Goal: Transaction & Acquisition: Purchase product/service

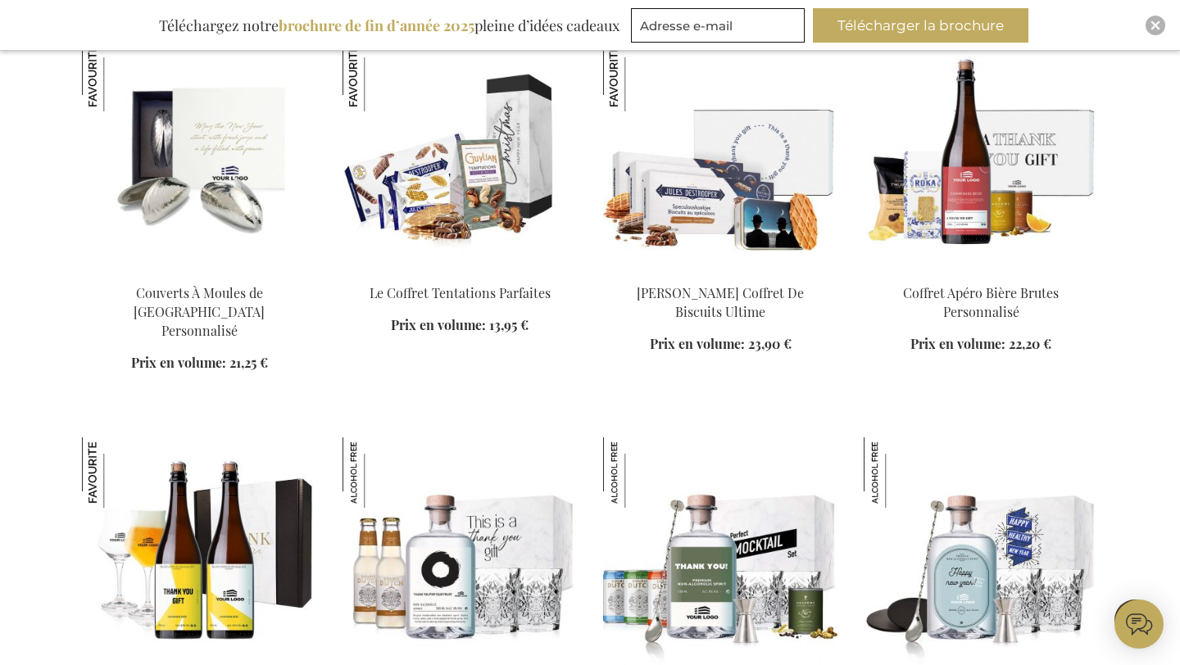
scroll to position [10062, 0]
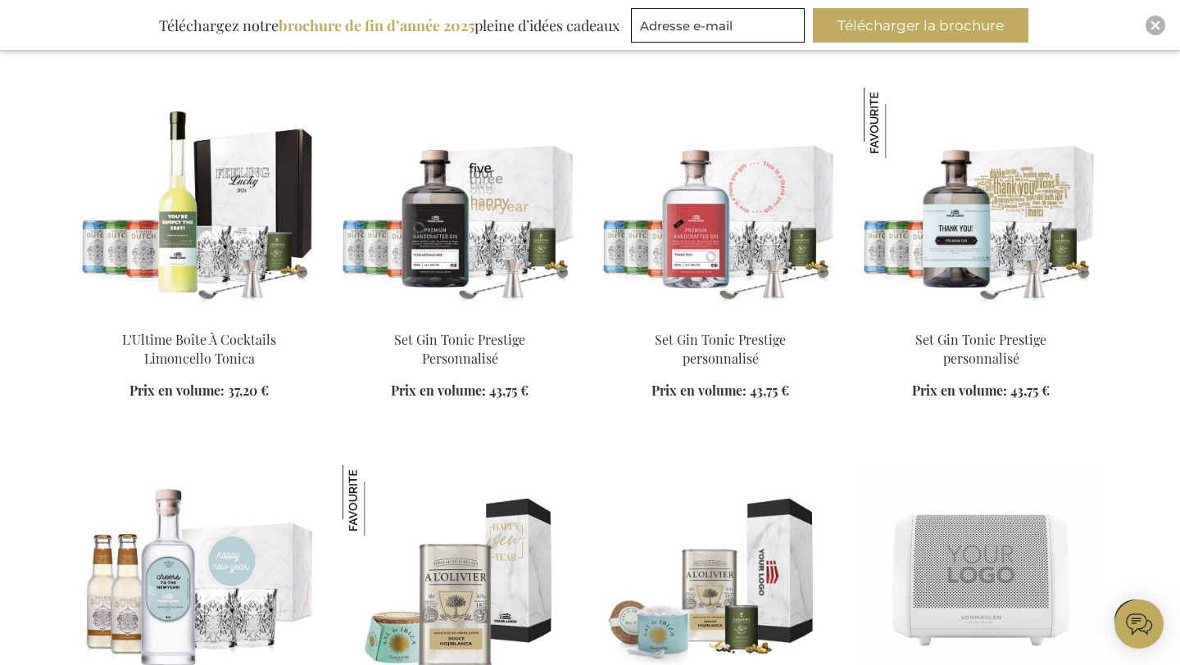
scroll to position [12347, 0]
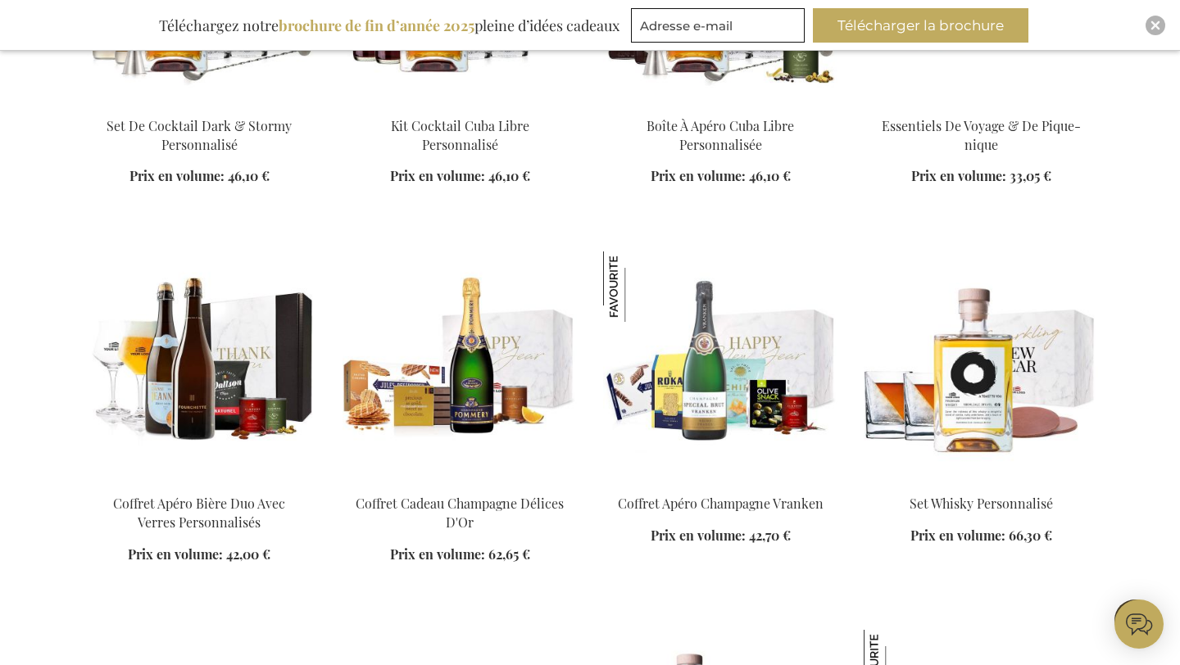
scroll to position [10495, 0]
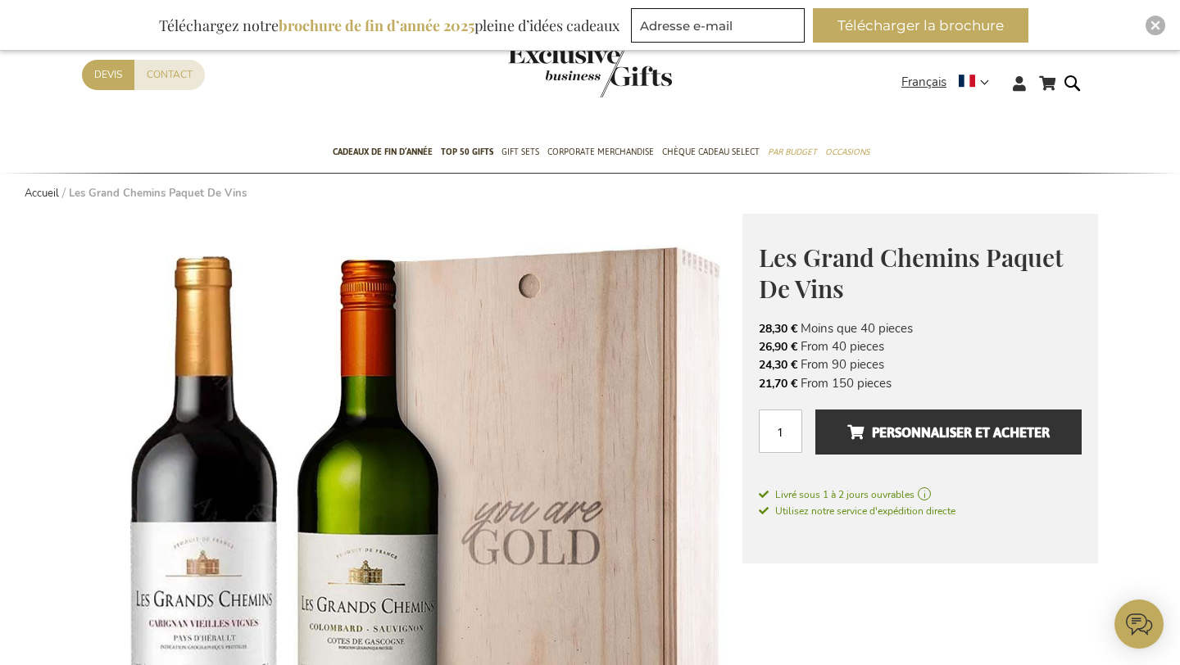
scroll to position [57, 0]
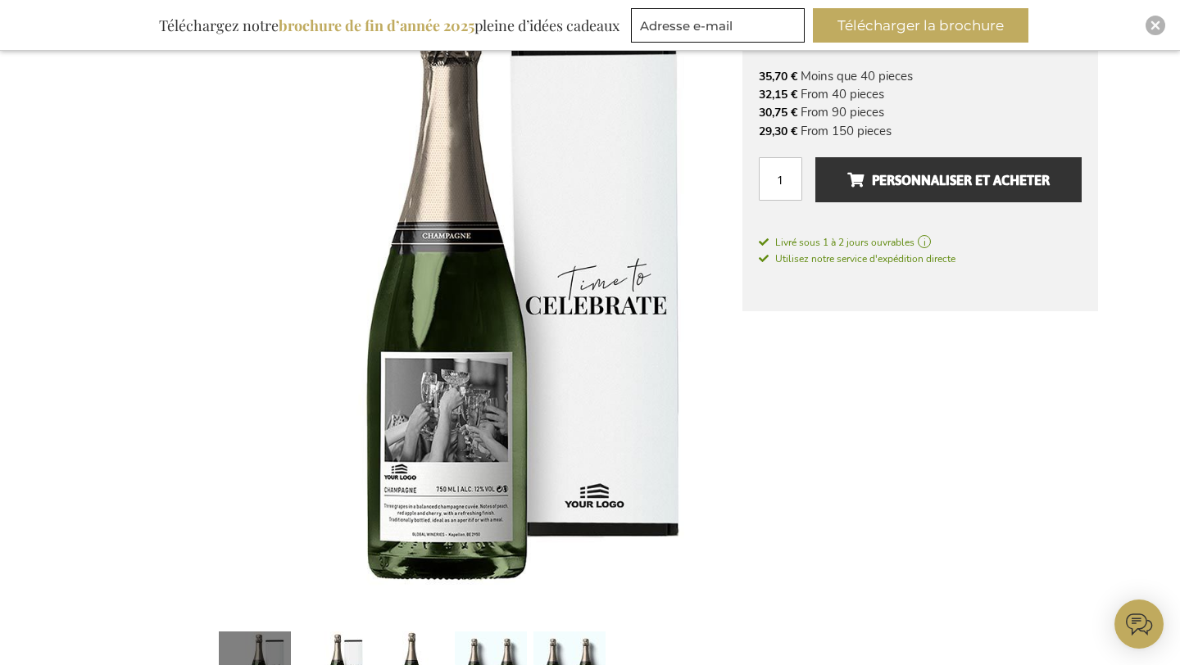
scroll to position [305, 0]
